Goal: Task Accomplishment & Management: Manage account settings

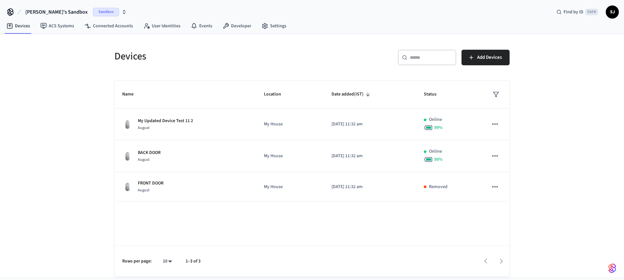
click at [57, 17] on button "[PERSON_NAME]'s Sandbox Sandbox" at bounding box center [75, 12] width 105 height 14
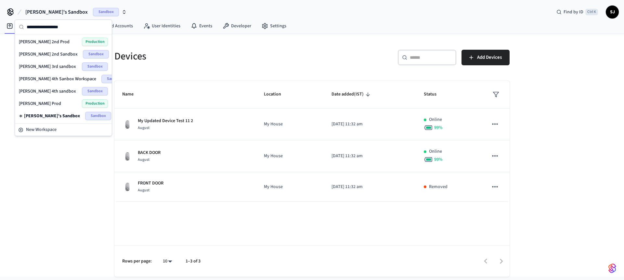
click at [49, 92] on span "[PERSON_NAME] 4th sandbox" at bounding box center [47, 91] width 57 height 7
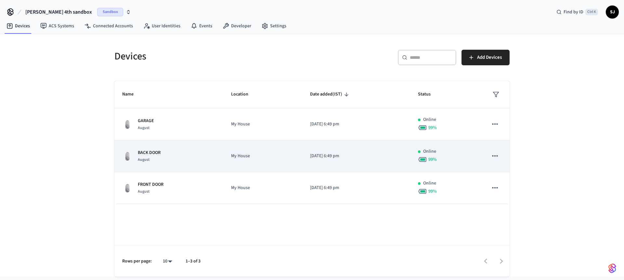
click at [241, 156] on p "My House" at bounding box center [262, 156] width 63 height 7
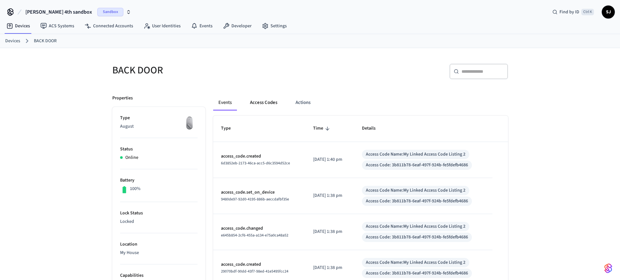
click at [262, 96] on button "Access Codes" at bounding box center [264, 103] width 38 height 16
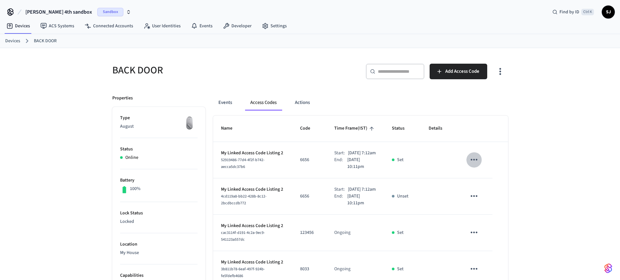
click at [473, 162] on icon "sticky table" at bounding box center [474, 160] width 10 height 10
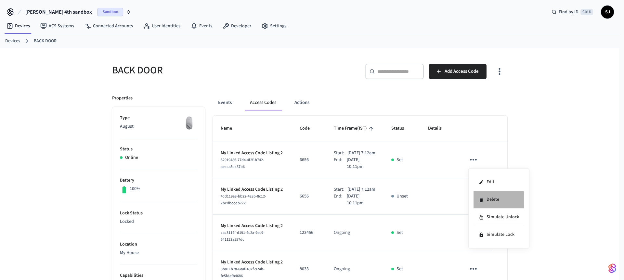
click at [488, 201] on li "Delete" at bounding box center [499, 200] width 51 height 18
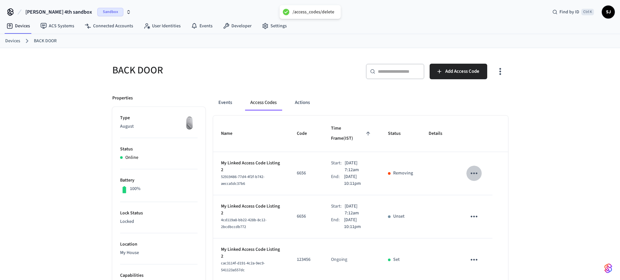
click at [474, 173] on icon "sticky table" at bounding box center [473, 174] width 7 height 2
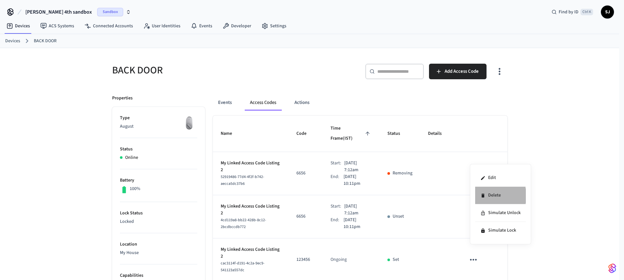
click at [491, 196] on li "Delete" at bounding box center [500, 196] width 51 height 18
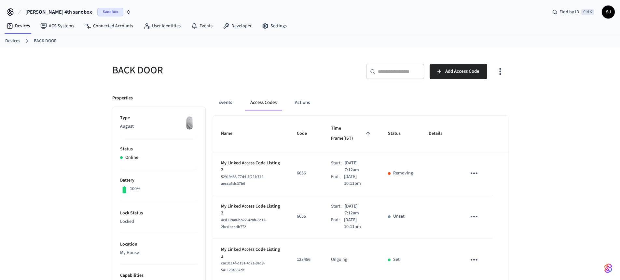
click at [475, 168] on icon "sticky table" at bounding box center [474, 173] width 10 height 10
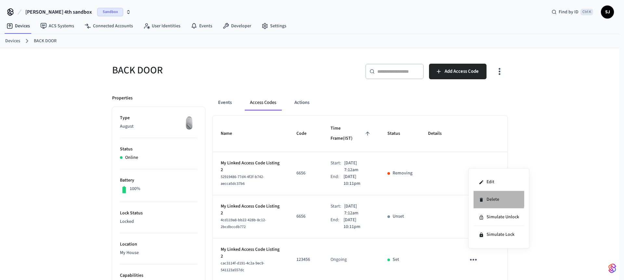
click at [486, 199] on li "Delete" at bounding box center [499, 200] width 51 height 18
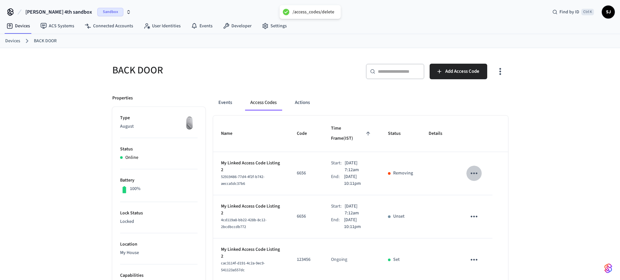
click at [472, 168] on icon "sticky table" at bounding box center [474, 173] width 10 height 10
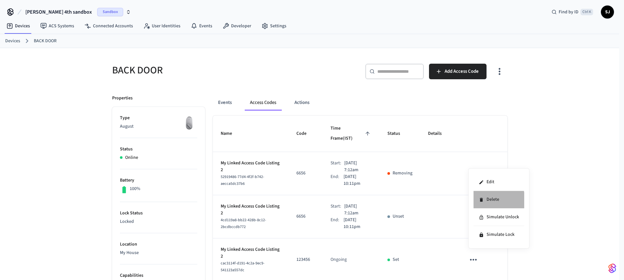
click at [490, 202] on li "Delete" at bounding box center [499, 200] width 51 height 18
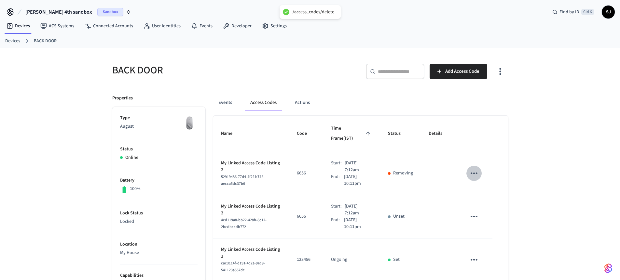
click at [478, 168] on icon "sticky table" at bounding box center [474, 173] width 10 height 10
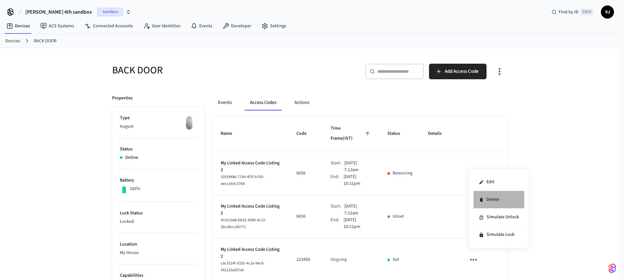
click at [493, 194] on li "Delete" at bounding box center [499, 200] width 51 height 18
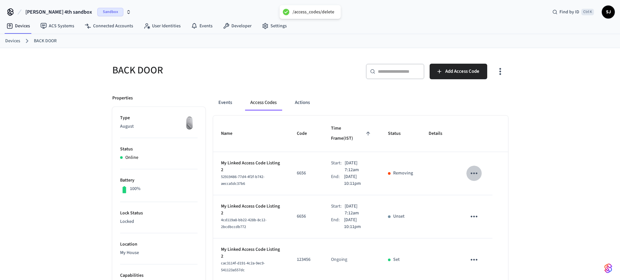
click at [476, 168] on icon "sticky table" at bounding box center [474, 173] width 10 height 10
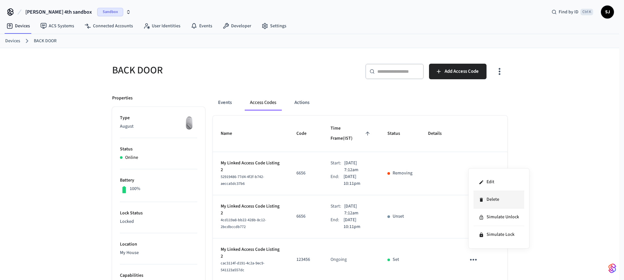
click at [498, 197] on li "Delete" at bounding box center [499, 200] width 51 height 18
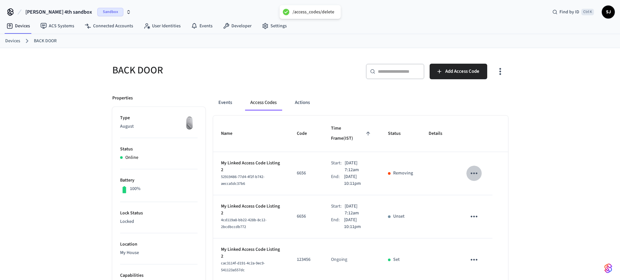
click at [473, 168] on icon "sticky table" at bounding box center [474, 173] width 10 height 10
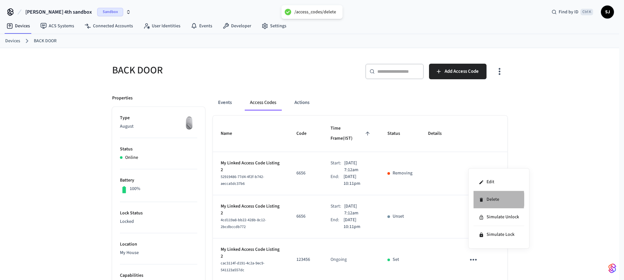
click at [477, 200] on li "Delete" at bounding box center [499, 200] width 51 height 18
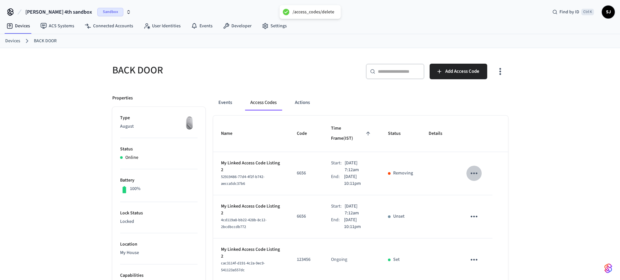
click at [473, 168] on icon "sticky table" at bounding box center [474, 173] width 10 height 10
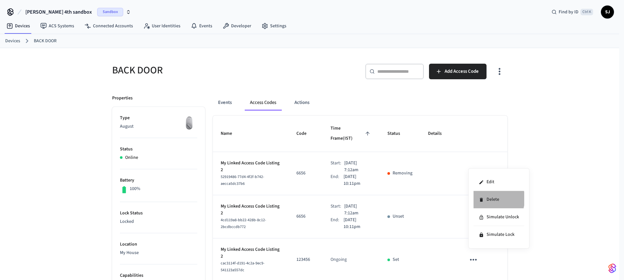
click at [492, 199] on li "Delete" at bounding box center [499, 200] width 51 height 18
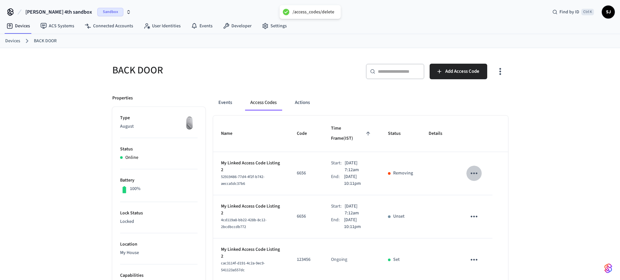
click at [474, 173] on icon "sticky table" at bounding box center [473, 174] width 7 height 2
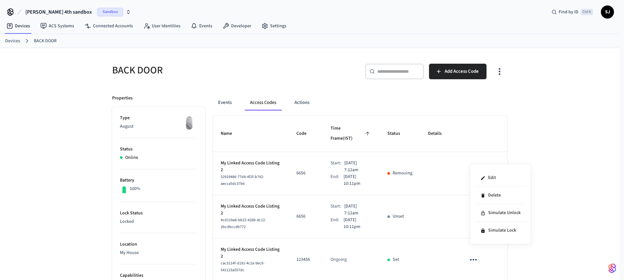
click at [451, 202] on div at bounding box center [312, 140] width 624 height 280
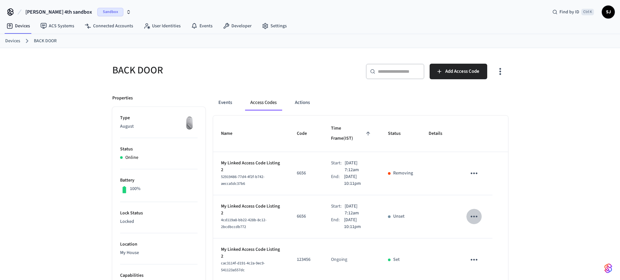
click at [477, 212] on icon "sticky table" at bounding box center [474, 217] width 10 height 10
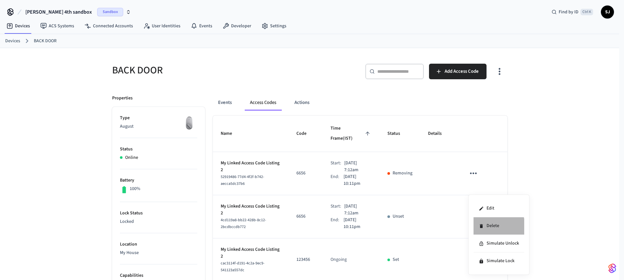
click at [484, 230] on li "Delete" at bounding box center [499, 227] width 51 height 18
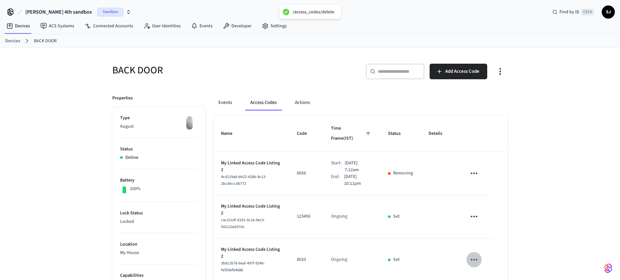
click at [474, 259] on icon "sticky table" at bounding box center [473, 260] width 7 height 2
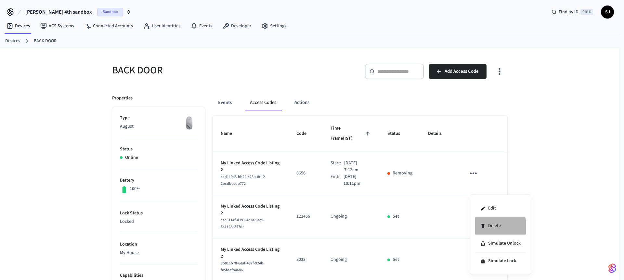
click at [493, 227] on li "Delete" at bounding box center [500, 227] width 51 height 18
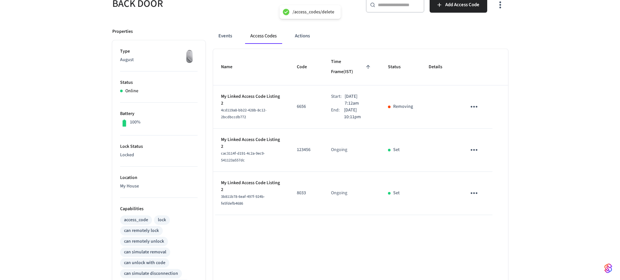
scroll to position [69, 0]
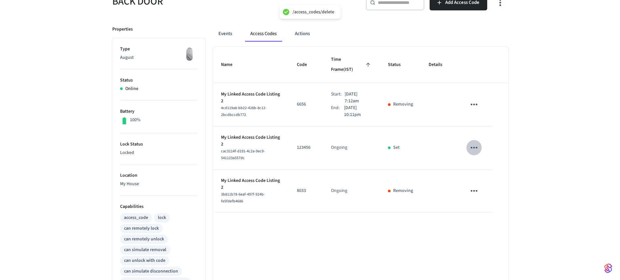
click at [470, 144] on button "sticky table" at bounding box center [473, 147] width 15 height 15
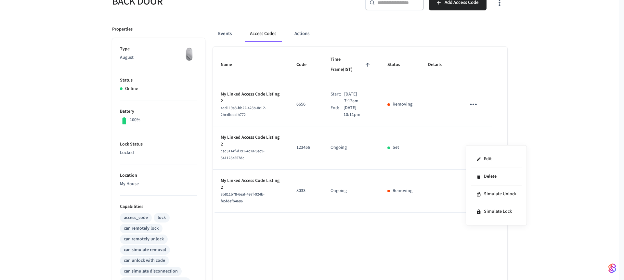
click at [470, 144] on div at bounding box center [312, 140] width 624 height 280
click at [470, 144] on button "sticky table" at bounding box center [473, 147] width 15 height 15
click at [492, 176] on li "Delete" at bounding box center [496, 177] width 51 height 18
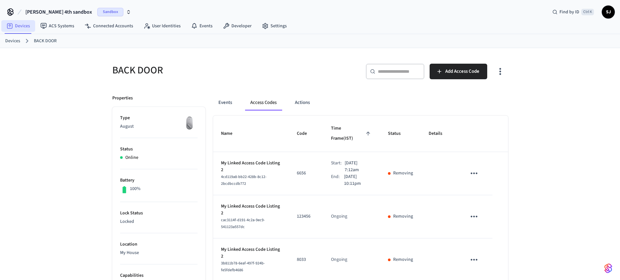
click at [19, 29] on link "Devices" at bounding box center [18, 26] width 34 height 12
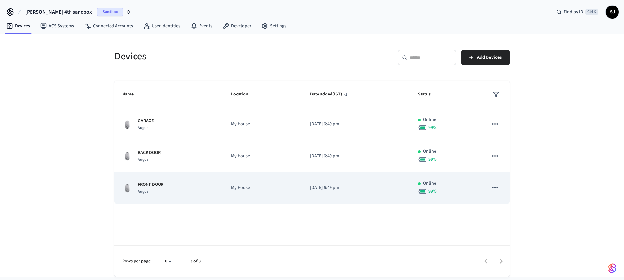
click at [274, 188] on p "My House" at bounding box center [262, 188] width 63 height 7
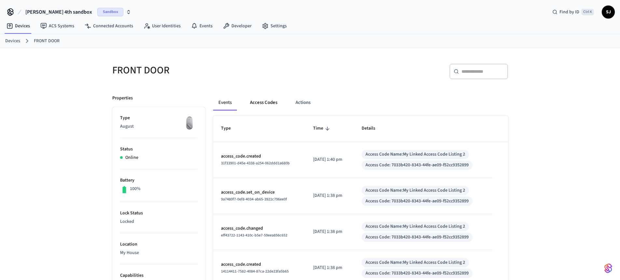
click at [254, 104] on button "Access Codes" at bounding box center [264, 103] width 38 height 16
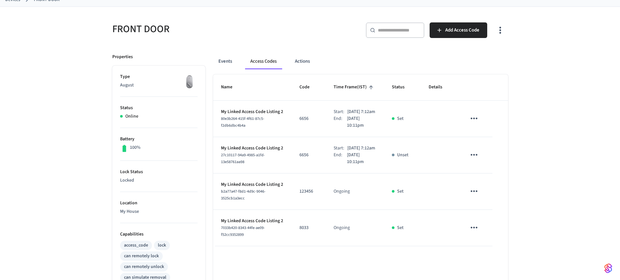
scroll to position [41, 0]
click at [473, 121] on icon "sticky table" at bounding box center [474, 119] width 10 height 10
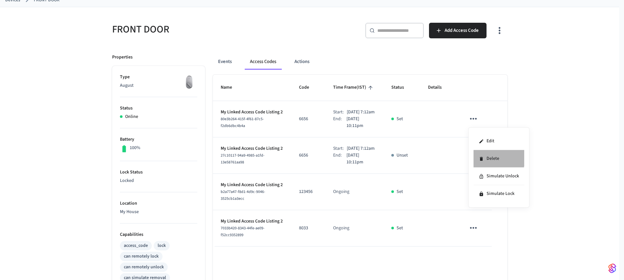
click at [486, 155] on li "Delete" at bounding box center [499, 159] width 51 height 18
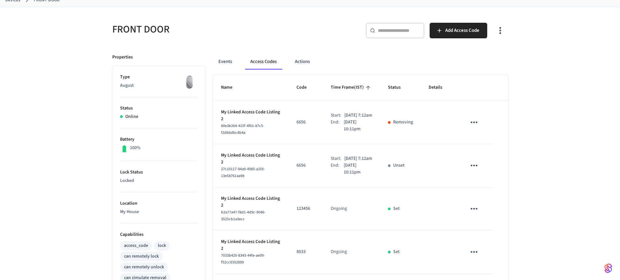
click at [480, 123] on button "sticky table" at bounding box center [473, 122] width 15 height 15
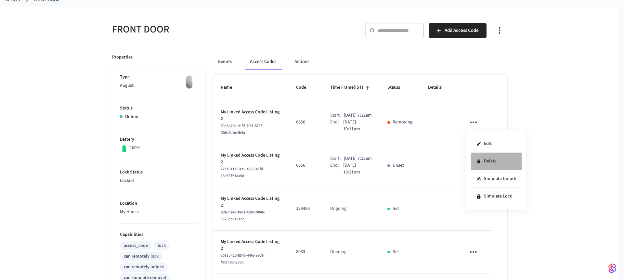
click at [496, 159] on li "Delete" at bounding box center [496, 162] width 51 height 18
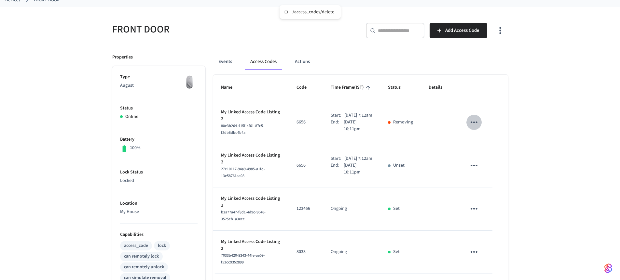
click at [474, 124] on icon "sticky table" at bounding box center [474, 122] width 10 height 10
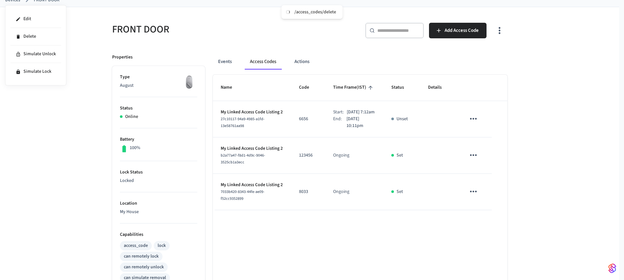
click at [487, 156] on div at bounding box center [312, 140] width 624 height 280
click at [474, 121] on icon "sticky table" at bounding box center [474, 119] width 10 height 10
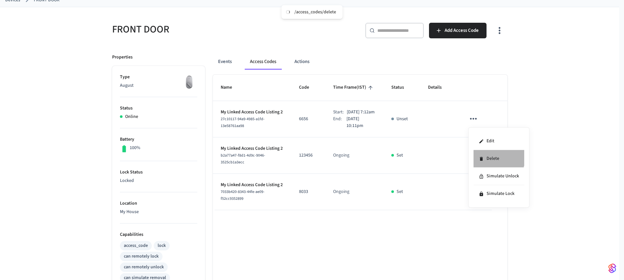
click at [491, 154] on li "Delete" at bounding box center [499, 159] width 51 height 18
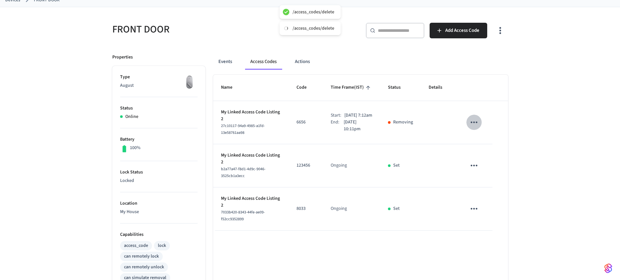
click at [474, 118] on icon "sticky table" at bounding box center [474, 122] width 10 height 10
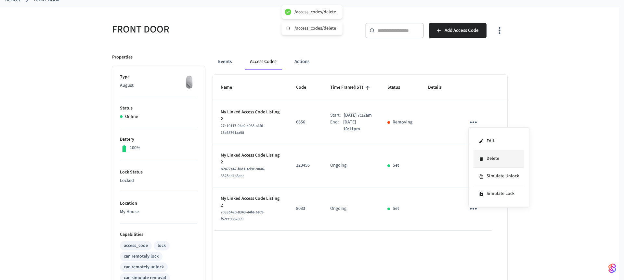
click at [492, 158] on li "Delete" at bounding box center [499, 159] width 51 height 18
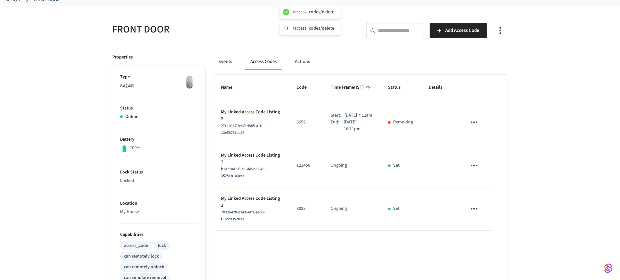
click at [475, 121] on icon "sticky table" at bounding box center [474, 122] width 10 height 10
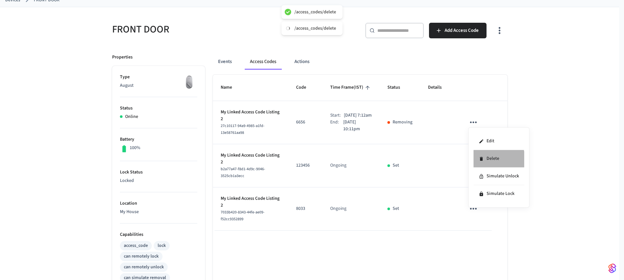
click at [489, 160] on li "Delete" at bounding box center [499, 159] width 51 height 18
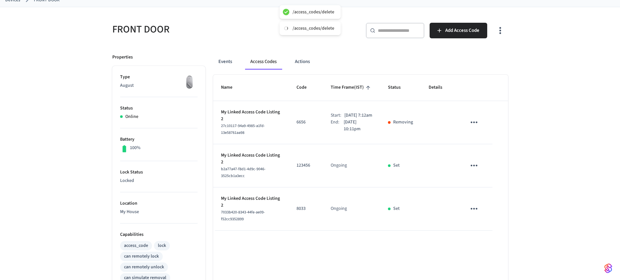
click at [472, 122] on icon "sticky table" at bounding box center [474, 122] width 10 height 10
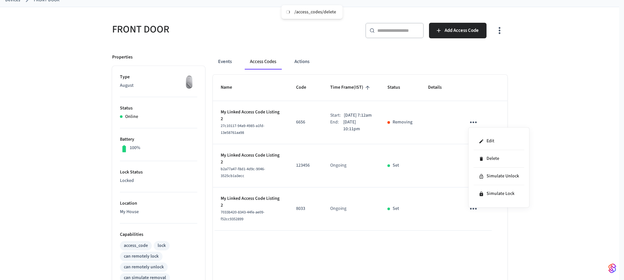
click at [434, 160] on div at bounding box center [312, 140] width 624 height 280
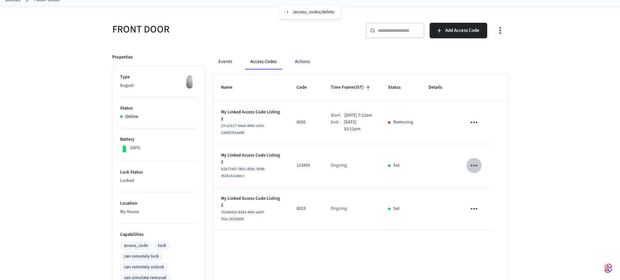
click at [471, 167] on icon "sticky table" at bounding box center [474, 166] width 10 height 10
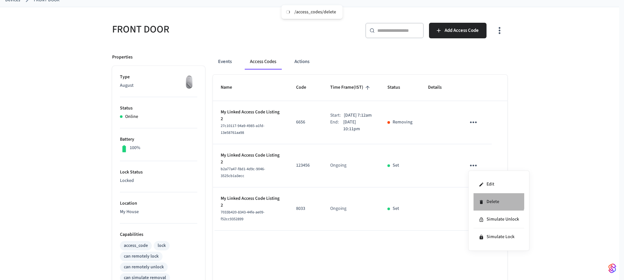
click at [487, 198] on li "Delete" at bounding box center [499, 202] width 51 height 18
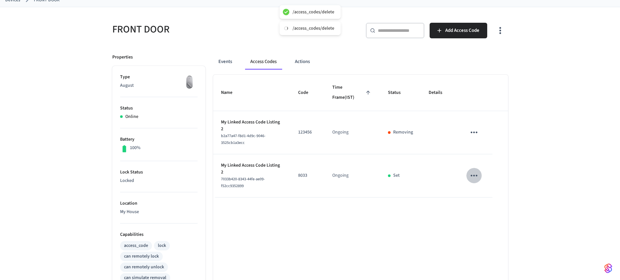
click at [472, 171] on icon "sticky table" at bounding box center [474, 176] width 10 height 10
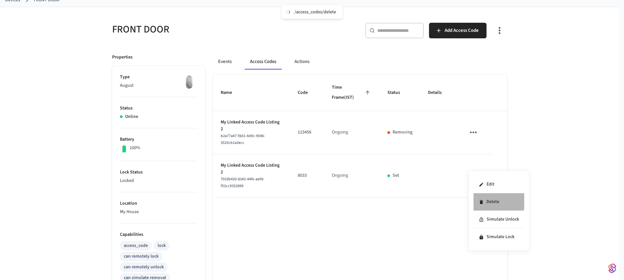
click at [492, 200] on li "Delete" at bounding box center [499, 202] width 51 height 18
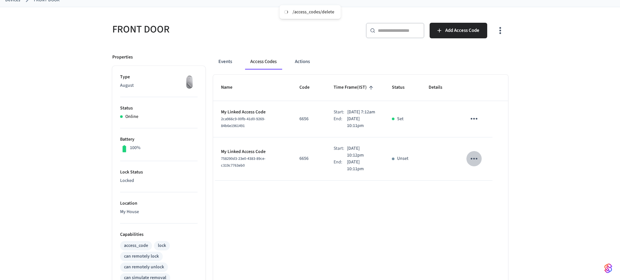
click at [476, 160] on icon "sticky table" at bounding box center [473, 159] width 7 height 2
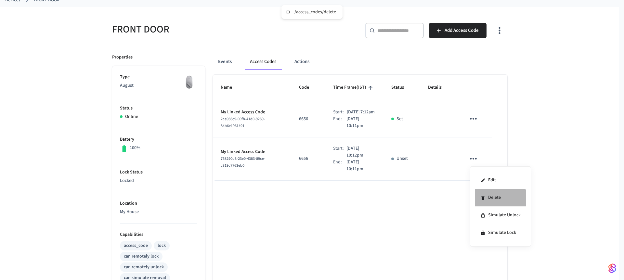
click at [492, 201] on li "Delete" at bounding box center [500, 198] width 51 height 18
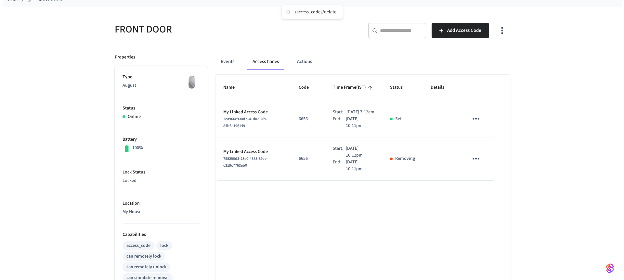
scroll to position [0, 0]
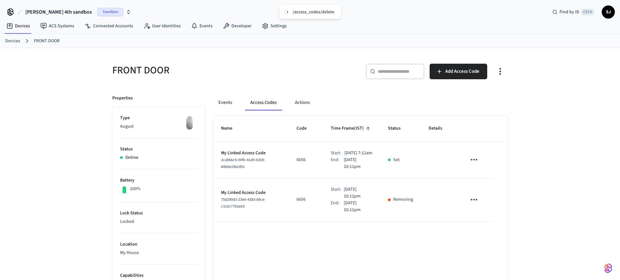
click at [19, 40] on link "Devices" at bounding box center [12, 41] width 15 height 7
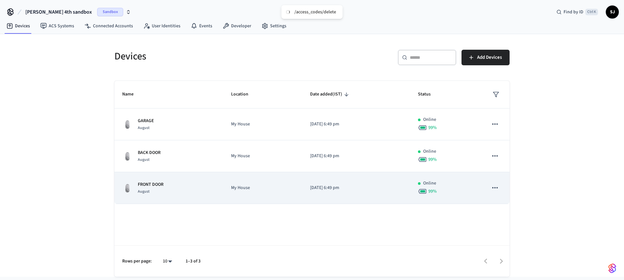
click at [163, 191] on div "August" at bounding box center [151, 191] width 26 height 7
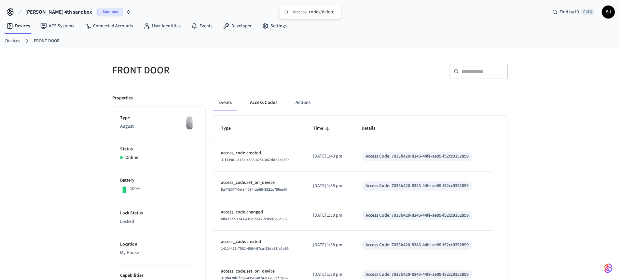
click at [267, 101] on button "Access Codes" at bounding box center [264, 103] width 38 height 16
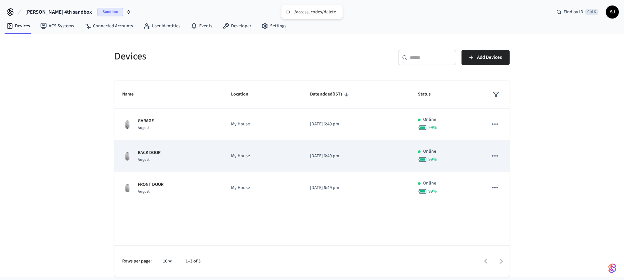
click at [249, 155] on p "My House" at bounding box center [262, 156] width 63 height 7
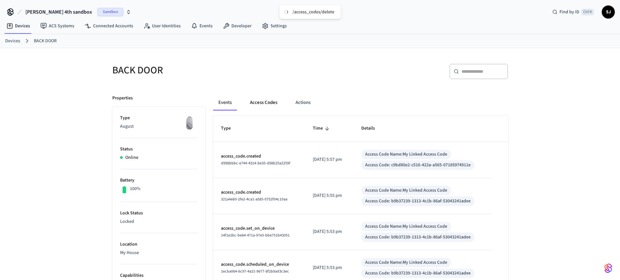
click at [266, 102] on button "Access Codes" at bounding box center [264, 103] width 38 height 16
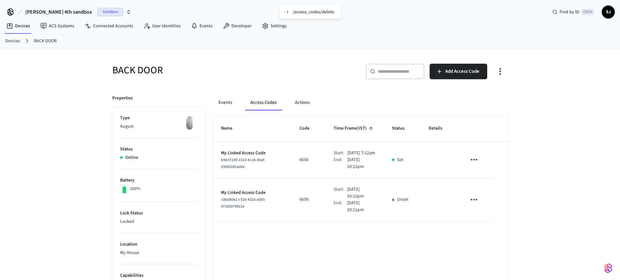
click at [476, 205] on icon "sticky table" at bounding box center [474, 200] width 10 height 10
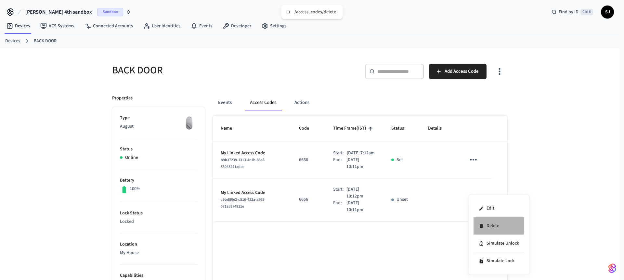
click at [481, 223] on li "Delete" at bounding box center [499, 227] width 51 height 18
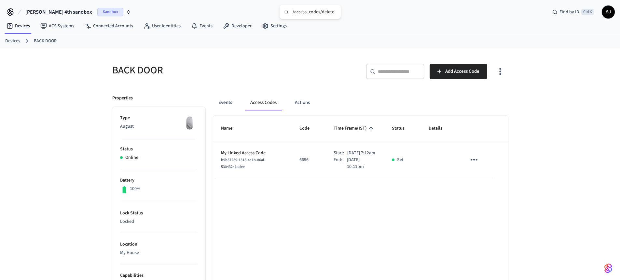
click at [461, 80] on div "​ ​ Add Access Code" at bounding box center [411, 74] width 194 height 21
click at [456, 77] on button "Add Access Code" at bounding box center [458, 72] width 58 height 16
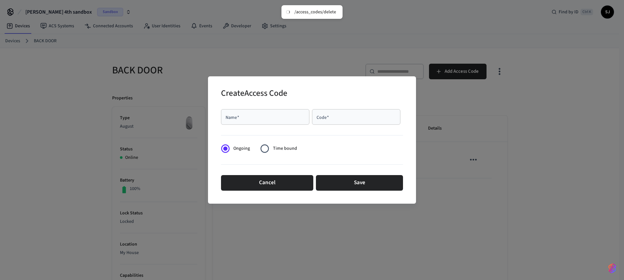
click at [295, 110] on div "Name   *" at bounding box center [265, 117] width 88 height 16
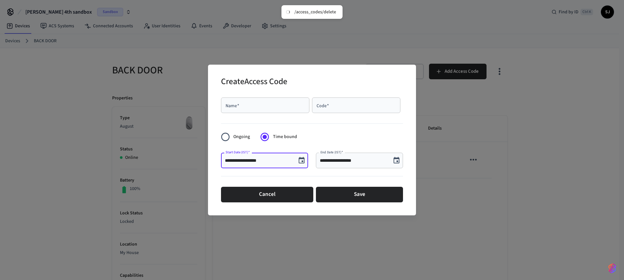
click at [269, 158] on input "**********" at bounding box center [259, 160] width 68 height 7
click at [271, 101] on div "Name   *" at bounding box center [265, 106] width 88 height 16
type input "****"
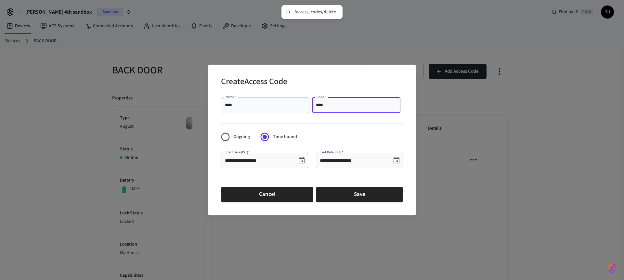
type input "****"
click at [273, 160] on input "**********" at bounding box center [259, 160] width 68 height 7
click at [275, 161] on input "**********" at bounding box center [259, 160] width 68 height 7
click at [301, 162] on icon "Choose date, selected date is Aug 29, 2025" at bounding box center [302, 161] width 8 height 8
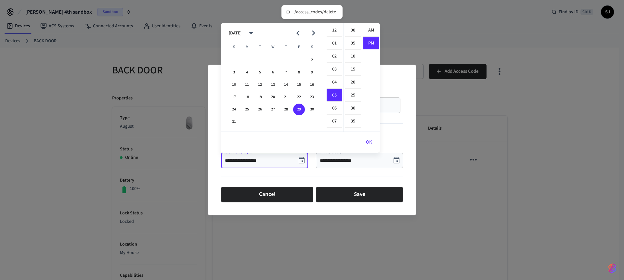
scroll to position [12, 0]
click at [314, 33] on icon "Next month" at bounding box center [313, 33] width 3 height 5
click at [249, 58] on button "1" at bounding box center [247, 60] width 12 height 12
type input "**********"
click at [371, 165] on div "**********" at bounding box center [359, 161] width 87 height 16
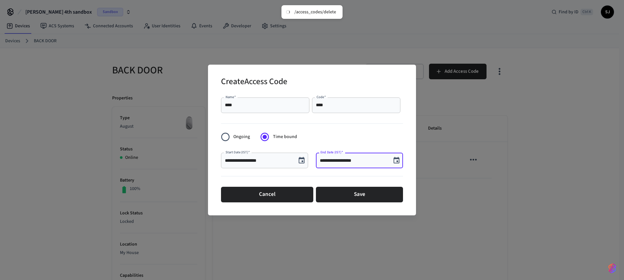
click at [374, 163] on input "**********" at bounding box center [354, 160] width 68 height 7
click at [396, 158] on icon "Choose date, selected date is Aug 29, 2025" at bounding box center [397, 160] width 6 height 7
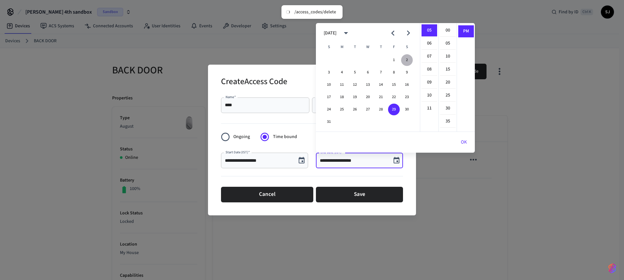
click at [407, 58] on button "2" at bounding box center [407, 60] width 12 height 12
click at [302, 135] on form "**********" at bounding box center [312, 150] width 182 height 110
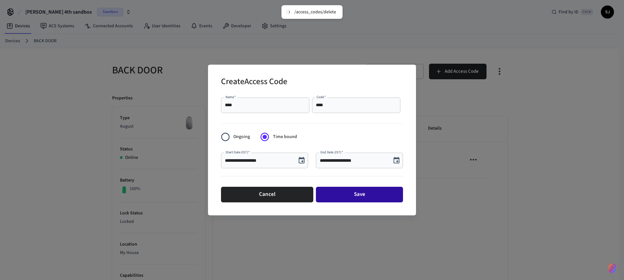
click at [344, 197] on button "Save" at bounding box center [359, 195] width 87 height 16
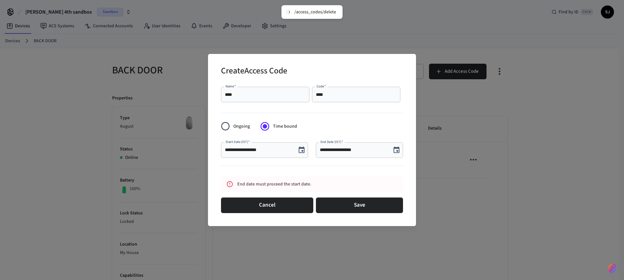
click at [368, 151] on input "**********" at bounding box center [354, 150] width 68 height 7
click at [396, 152] on icon "Choose date, selected date is Aug 2, 2025" at bounding box center [397, 150] width 8 height 8
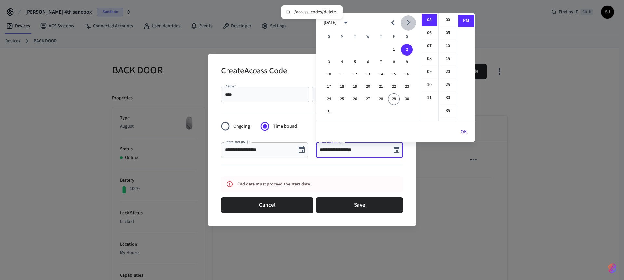
click at [408, 26] on icon "Next month" at bounding box center [409, 23] width 10 height 10
click at [349, 48] on button "2" at bounding box center [355, 50] width 12 height 12
type input "**********"
click at [315, 170] on div at bounding box center [312, 167] width 182 height 13
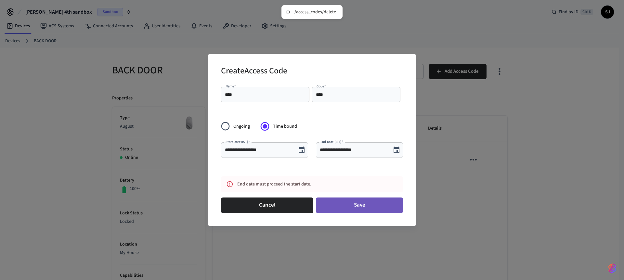
click at [356, 210] on button "Save" at bounding box center [359, 206] width 87 height 16
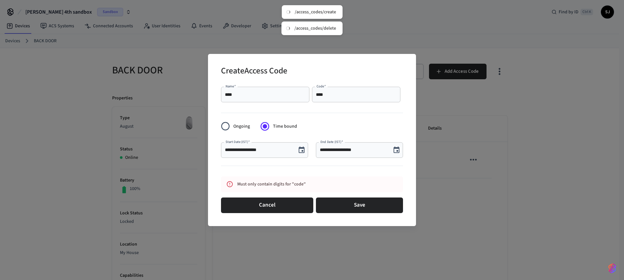
click at [327, 97] on input "****" at bounding box center [356, 94] width 81 height 7
type input "*"
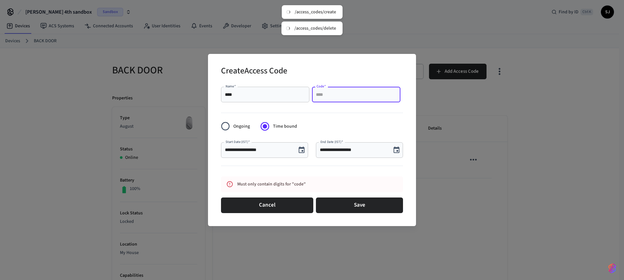
click at [328, 95] on input "Code   *" at bounding box center [356, 94] width 81 height 7
paste input "****"
type input "****"
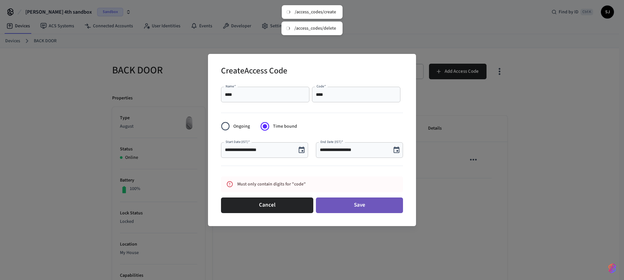
click at [342, 205] on button "Save" at bounding box center [359, 206] width 87 height 16
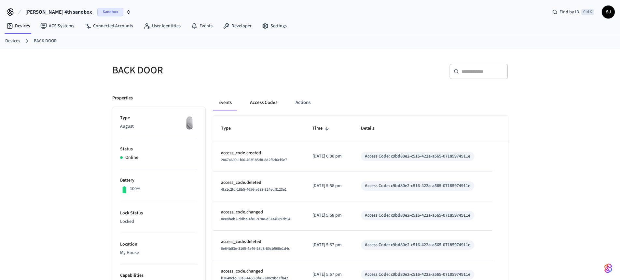
click at [261, 109] on button "Access Codes" at bounding box center [264, 103] width 38 height 16
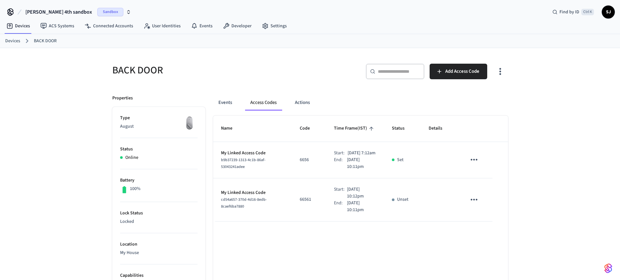
click at [475, 205] on icon "sticky table" at bounding box center [474, 200] width 10 height 10
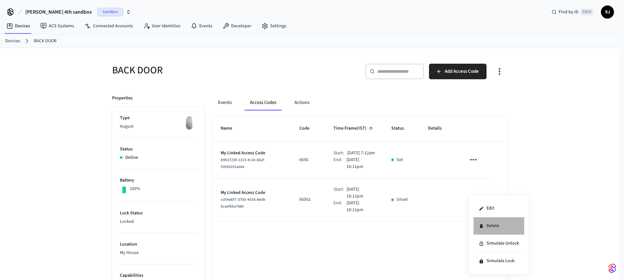
click at [500, 226] on li "Delete" at bounding box center [499, 227] width 51 height 18
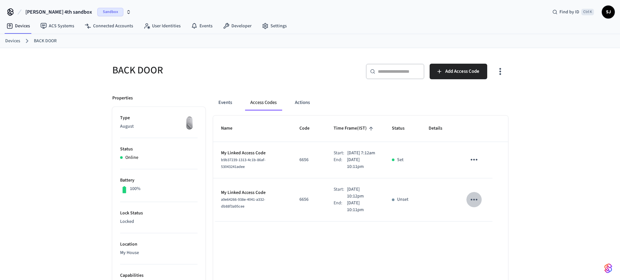
click at [478, 205] on icon "sticky table" at bounding box center [474, 200] width 10 height 10
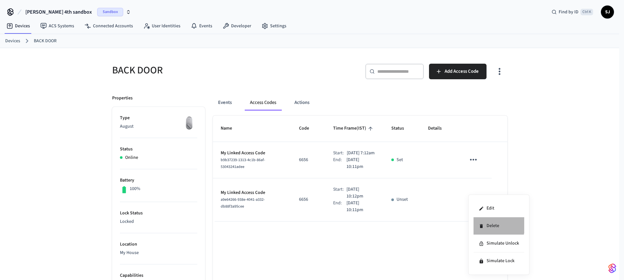
click at [489, 222] on li "Delete" at bounding box center [499, 227] width 51 height 18
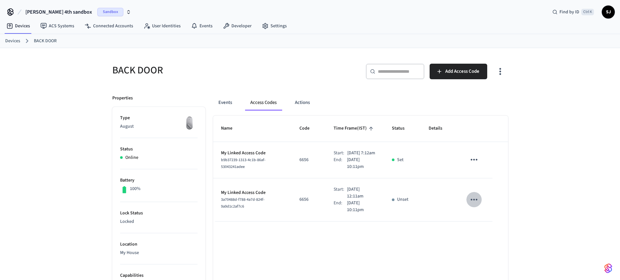
click at [474, 205] on icon "sticky table" at bounding box center [474, 200] width 10 height 10
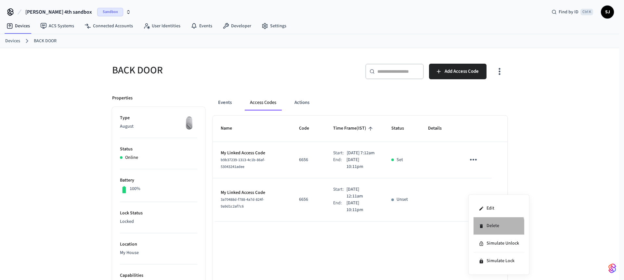
click at [486, 229] on li "Delete" at bounding box center [499, 227] width 51 height 18
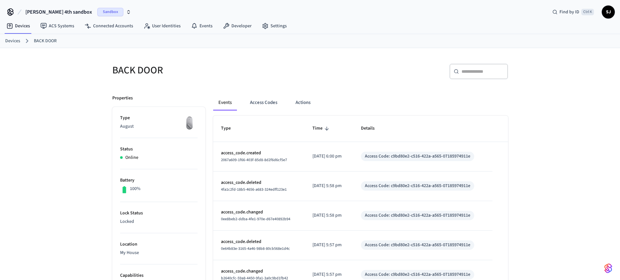
click at [39, 11] on span "[PERSON_NAME] 4th sandbox" at bounding box center [58, 12] width 67 height 8
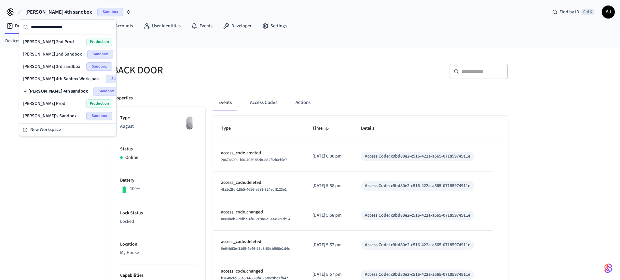
click at [148, 13] on div "Shubham 4th sandbox Sandbox Find by ID Ctrl K SJ" at bounding box center [310, 9] width 620 height 19
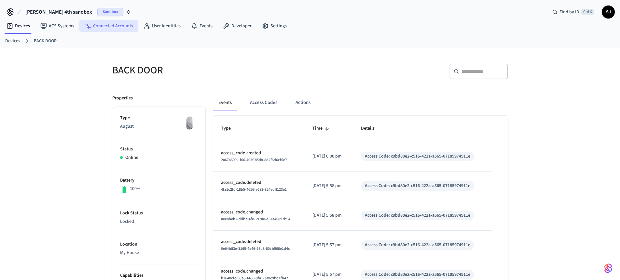
click at [104, 20] on link "Connected Accounts" at bounding box center [108, 26] width 59 height 12
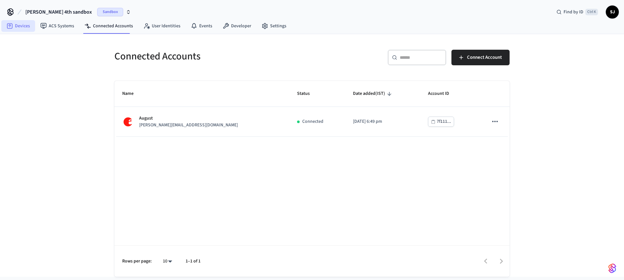
click at [26, 27] on link "Devices" at bounding box center [18, 26] width 34 height 12
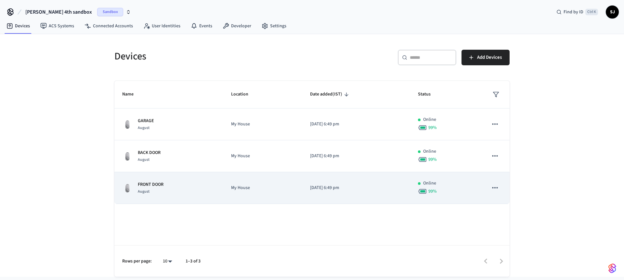
click at [182, 181] on div "FRONT DOOR August" at bounding box center [168, 188] width 93 height 14
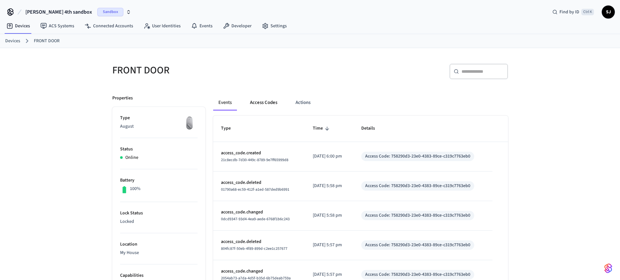
drag, startPoint x: 269, startPoint y: 94, endPoint x: 258, endPoint y: 101, distance: 13.2
click at [258, 101] on button "Access Codes" at bounding box center [264, 103] width 38 height 16
click at [268, 105] on button "Access Codes" at bounding box center [264, 103] width 38 height 16
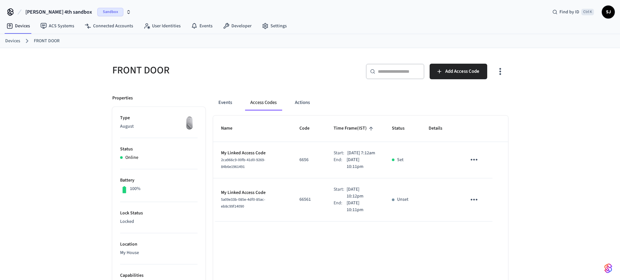
click at [473, 205] on icon "sticky table" at bounding box center [474, 200] width 10 height 10
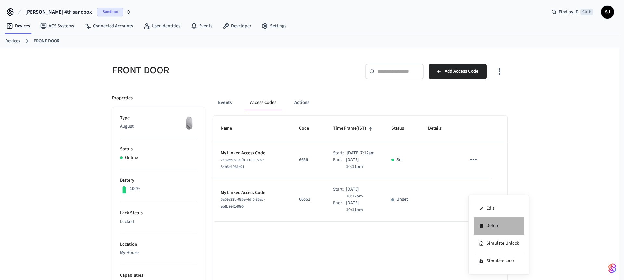
click at [494, 228] on li "Delete" at bounding box center [499, 227] width 51 height 18
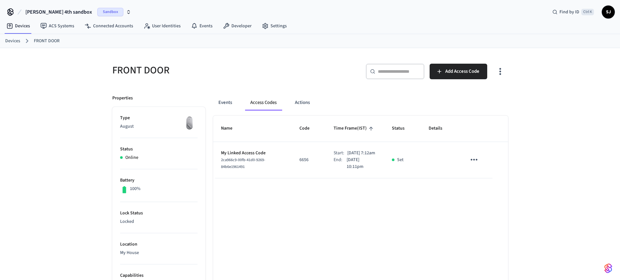
click at [244, 164] on span "2ca966c9-00fb-41d0-9269-84b6e1961491" at bounding box center [243, 163] width 44 height 12
click at [473, 165] on icon "sticky table" at bounding box center [474, 160] width 10 height 10
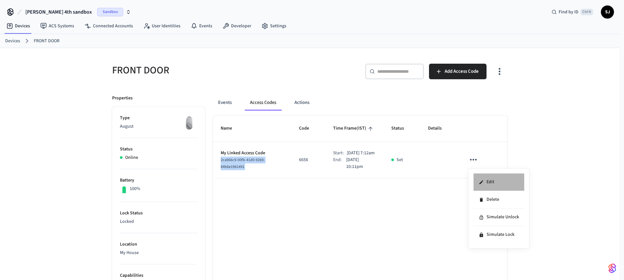
click at [493, 188] on li "Edit" at bounding box center [499, 183] width 51 height 18
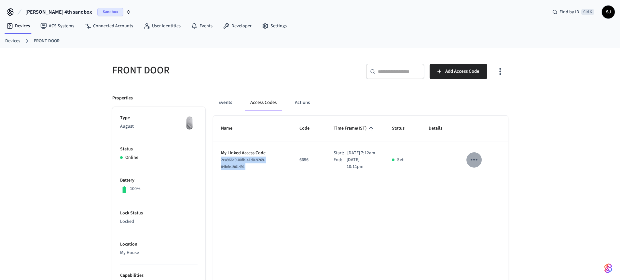
click at [473, 164] on icon "sticky table" at bounding box center [474, 160] width 10 height 10
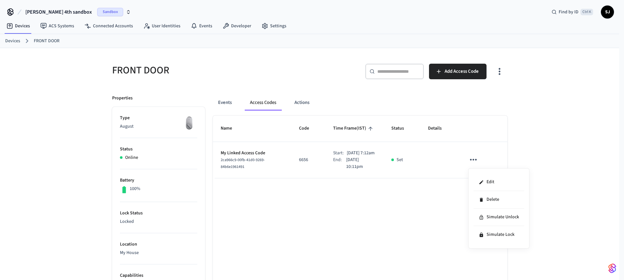
click at [355, 223] on div at bounding box center [312, 140] width 624 height 280
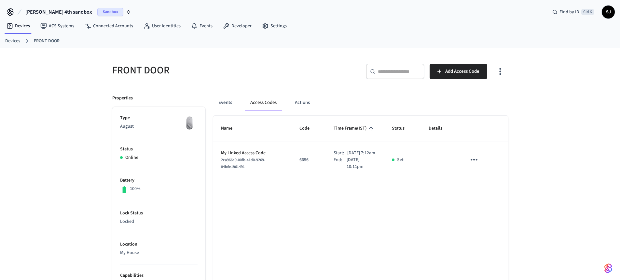
click at [301, 164] on p "6656" at bounding box center [308, 160] width 19 height 7
click at [299, 164] on p "6656" at bounding box center [308, 160] width 19 height 7
copy p "6656"
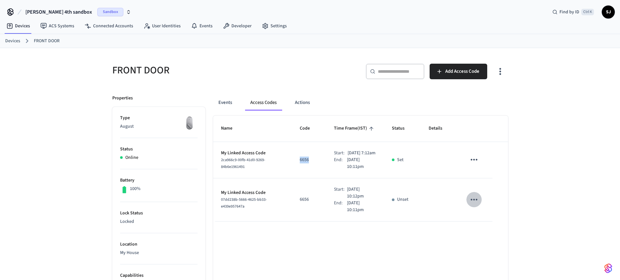
click at [472, 202] on icon "sticky table" at bounding box center [474, 200] width 10 height 10
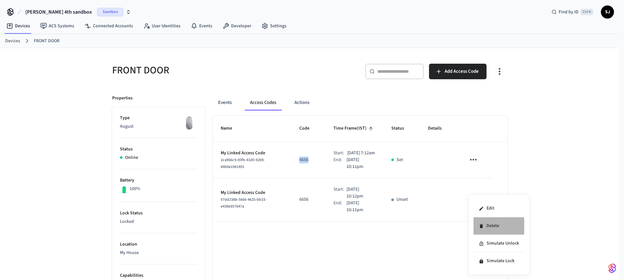
click at [488, 227] on li "Delete" at bounding box center [499, 227] width 51 height 18
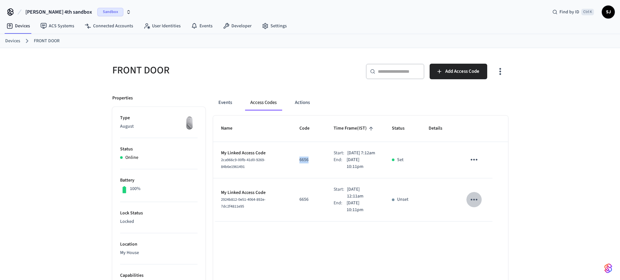
click at [478, 202] on icon "sticky table" at bounding box center [474, 200] width 10 height 10
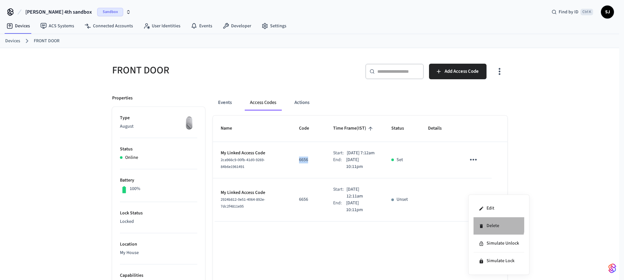
click at [483, 223] on li "Delete" at bounding box center [499, 227] width 51 height 18
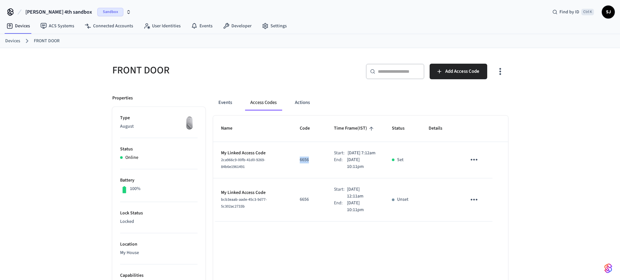
click at [472, 205] on icon "sticky table" at bounding box center [474, 200] width 10 height 10
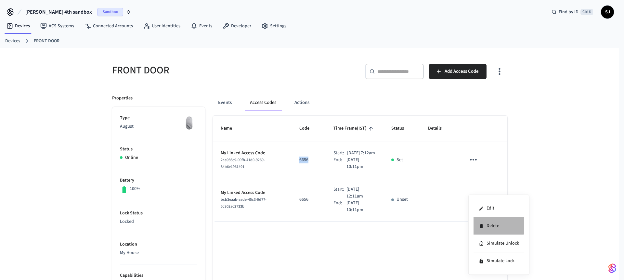
click at [490, 220] on li "Delete" at bounding box center [499, 227] width 51 height 18
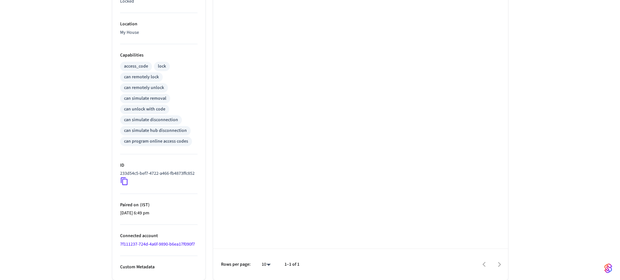
click at [122, 179] on icon at bounding box center [124, 181] width 8 height 8
click at [125, 179] on icon at bounding box center [124, 182] width 7 height 8
click at [125, 182] on icon at bounding box center [124, 181] width 8 height 8
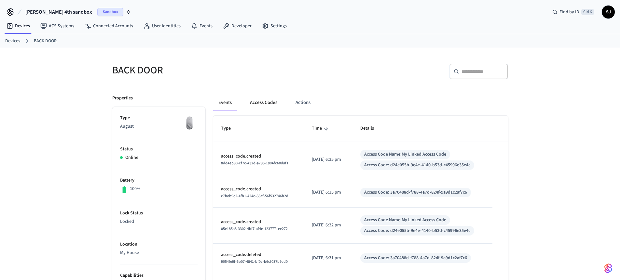
click at [269, 102] on button "Access Codes" at bounding box center [264, 103] width 38 height 16
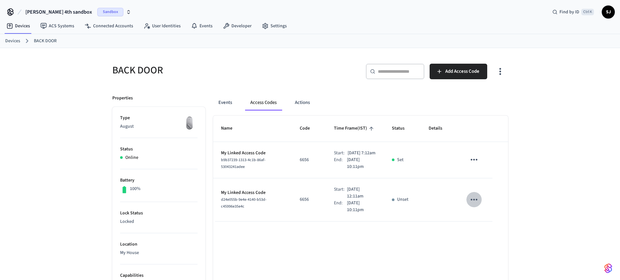
click at [479, 205] on icon "sticky table" at bounding box center [474, 200] width 10 height 10
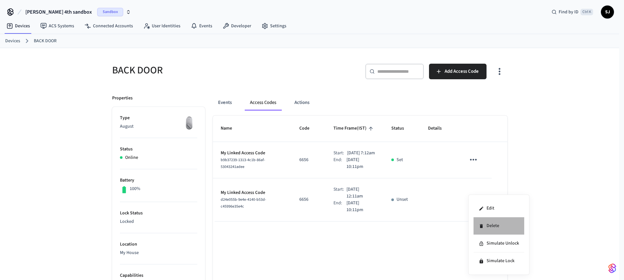
click at [500, 231] on li "Delete" at bounding box center [499, 227] width 51 height 18
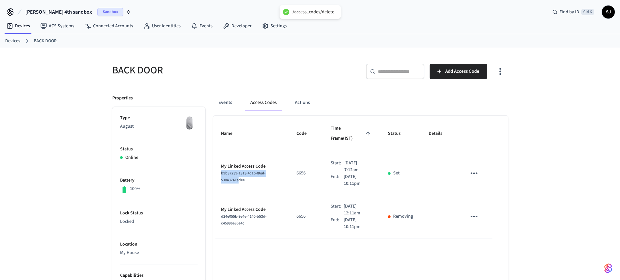
drag, startPoint x: 238, startPoint y: 173, endPoint x: 215, endPoint y: 164, distance: 25.0
click at [215, 164] on td "My Linked Access Code b9b37239-1313-4c1b-86af-53043241adee" at bounding box center [251, 173] width 76 height 43
drag, startPoint x: 248, startPoint y: 171, endPoint x: 220, endPoint y: 166, distance: 28.4
click at [221, 170] on div "b9b37239-1313-4c1b-86af-53043241adee" at bounding box center [251, 177] width 60 height 14
copy span "b9b37239-1313-4c1b-86af-53043241adee"
